Goal: Task Accomplishment & Management: Complete application form

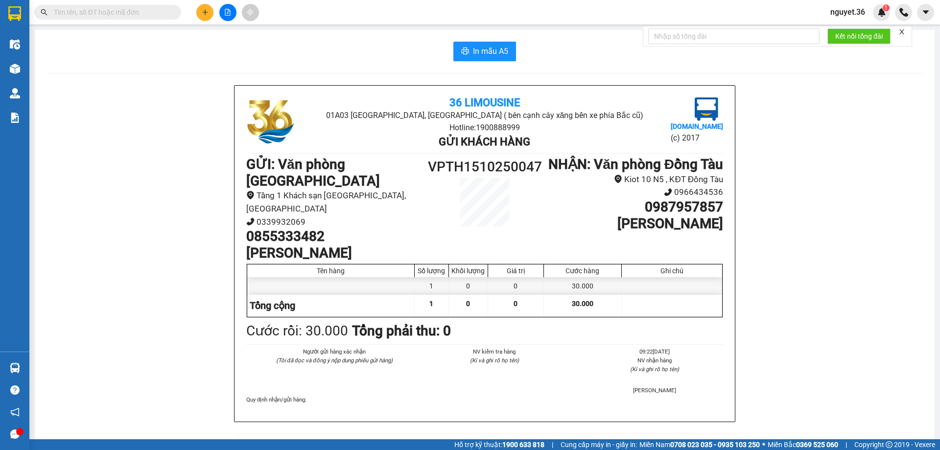
click at [95, 13] on input "text" at bounding box center [112, 12] width 116 height 11
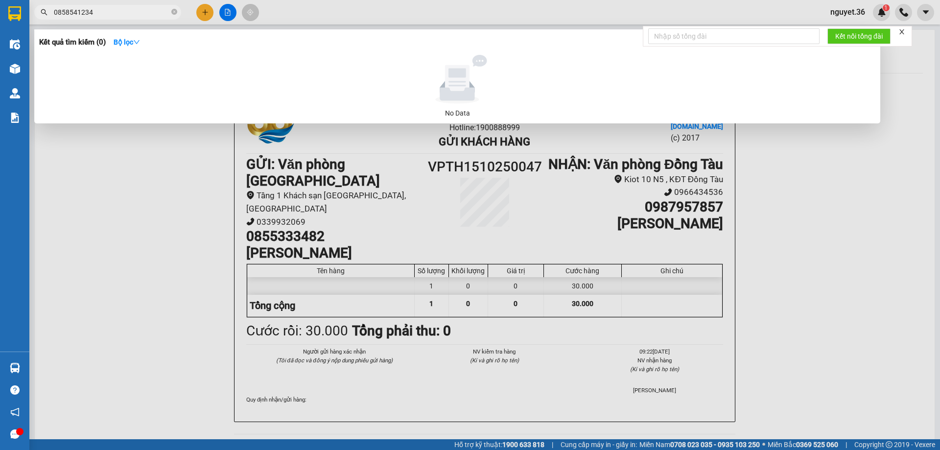
click at [132, 200] on div at bounding box center [470, 225] width 940 height 450
click at [126, 14] on input "0858541234" at bounding box center [112, 12] width 116 height 11
type input "0"
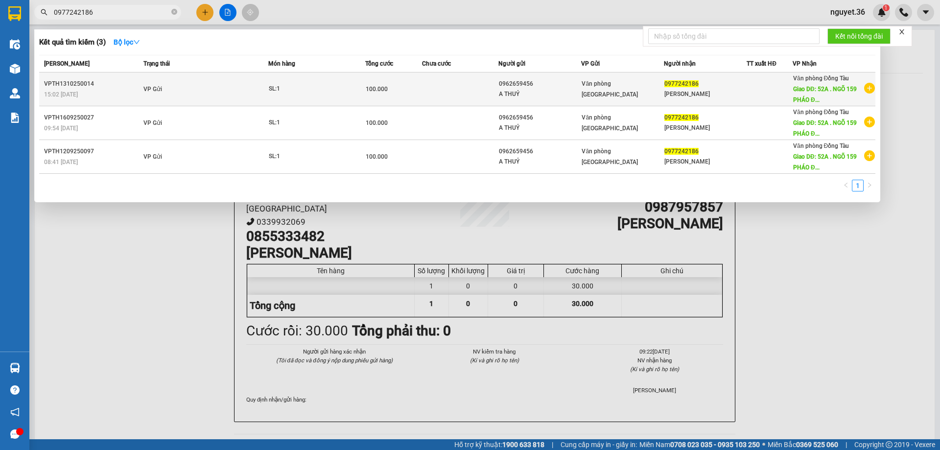
type input "0977242186"
click at [372, 85] on div "100.000" at bounding box center [394, 89] width 56 height 11
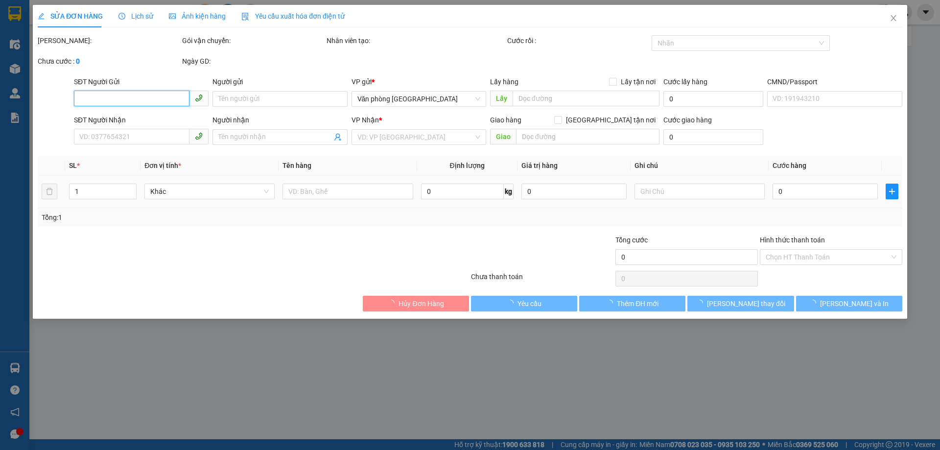
type input "0962659456"
type input "A THUỶ"
type input "0977242186"
type input "[PERSON_NAME]"
type input "52A . NGÕ 159 PHÁO ĐÀI LÁNG"
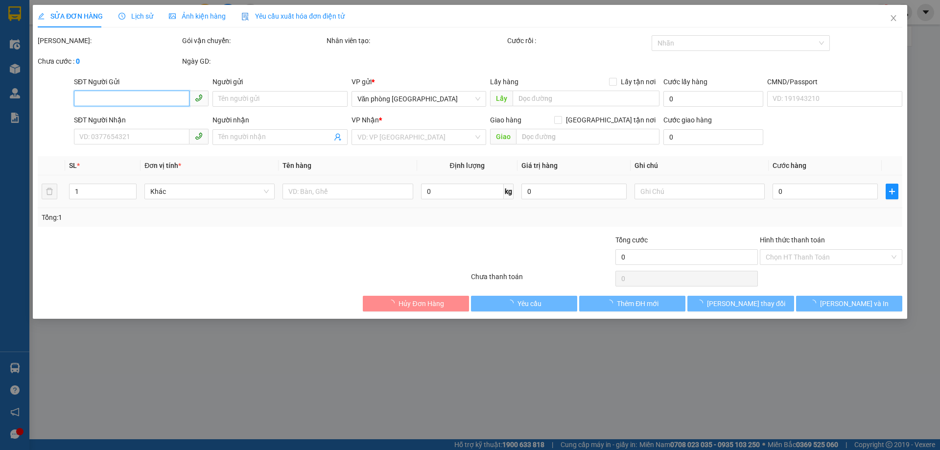
type input "70.000"
type input "100.000"
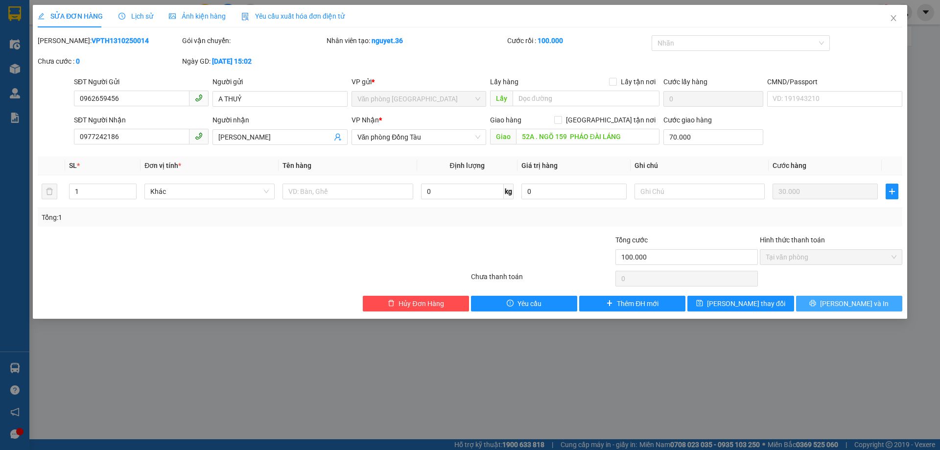
click at [856, 300] on span "[PERSON_NAME] và In" at bounding box center [854, 303] width 69 height 11
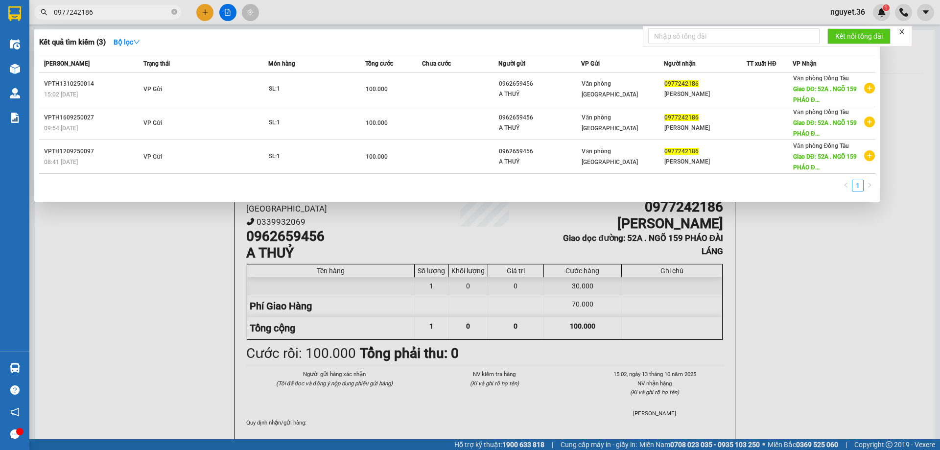
click at [125, 9] on input "0977242186" at bounding box center [112, 12] width 116 height 11
type input "0"
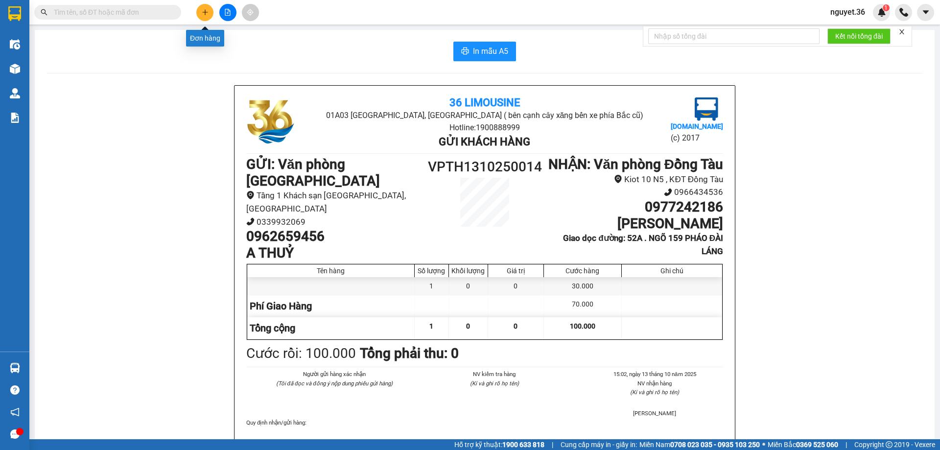
click at [207, 9] on icon "plus" at bounding box center [205, 12] width 7 height 7
